Goal: Connect with others: Connect with others

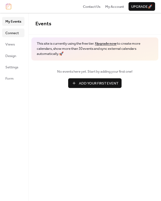
click at [6, 35] on span "Connect" at bounding box center [11, 32] width 13 height 5
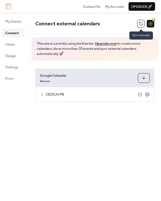
click at [140, 23] on button at bounding box center [141, 24] width 8 height 8
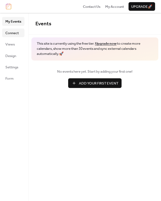
drag, startPoint x: 9, startPoint y: 34, endPoint x: 20, endPoint y: 34, distance: 10.5
click at [9, 34] on span "Connect" at bounding box center [11, 32] width 13 height 5
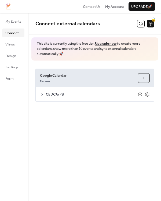
click at [139, 22] on button at bounding box center [141, 24] width 8 height 8
